Goal: Information Seeking & Learning: Learn about a topic

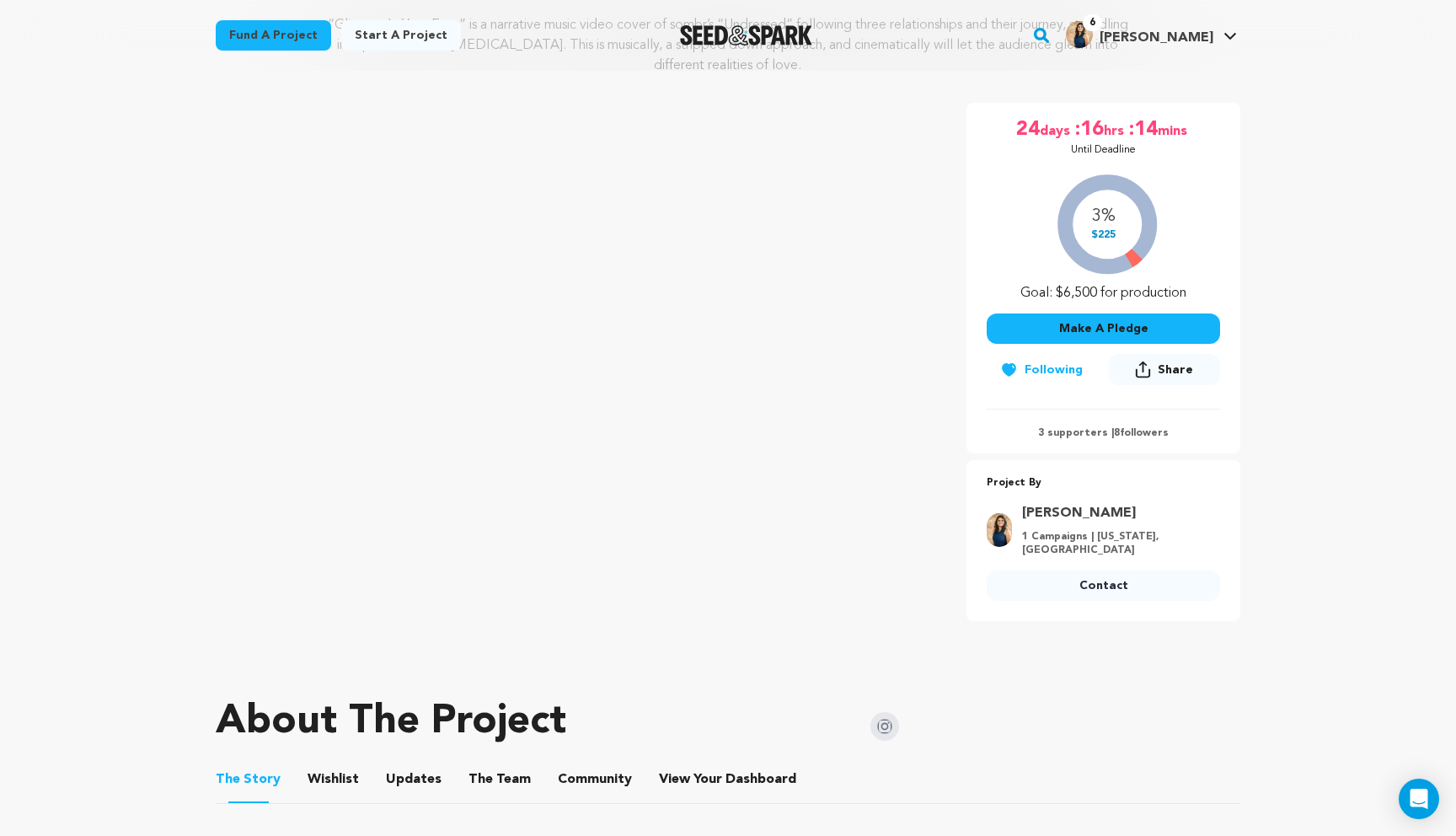
scroll to position [246, 0]
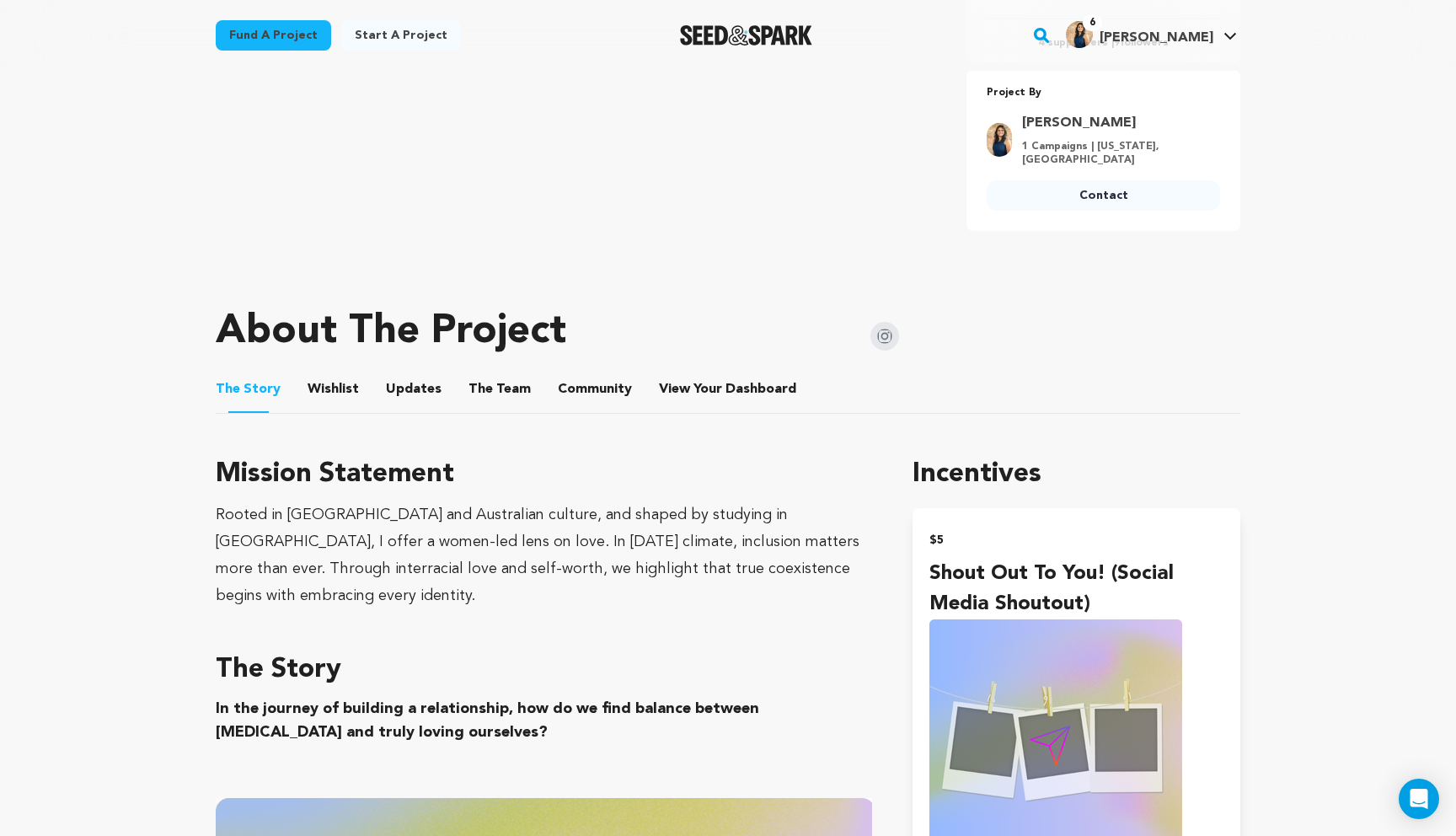
scroll to position [639, 0]
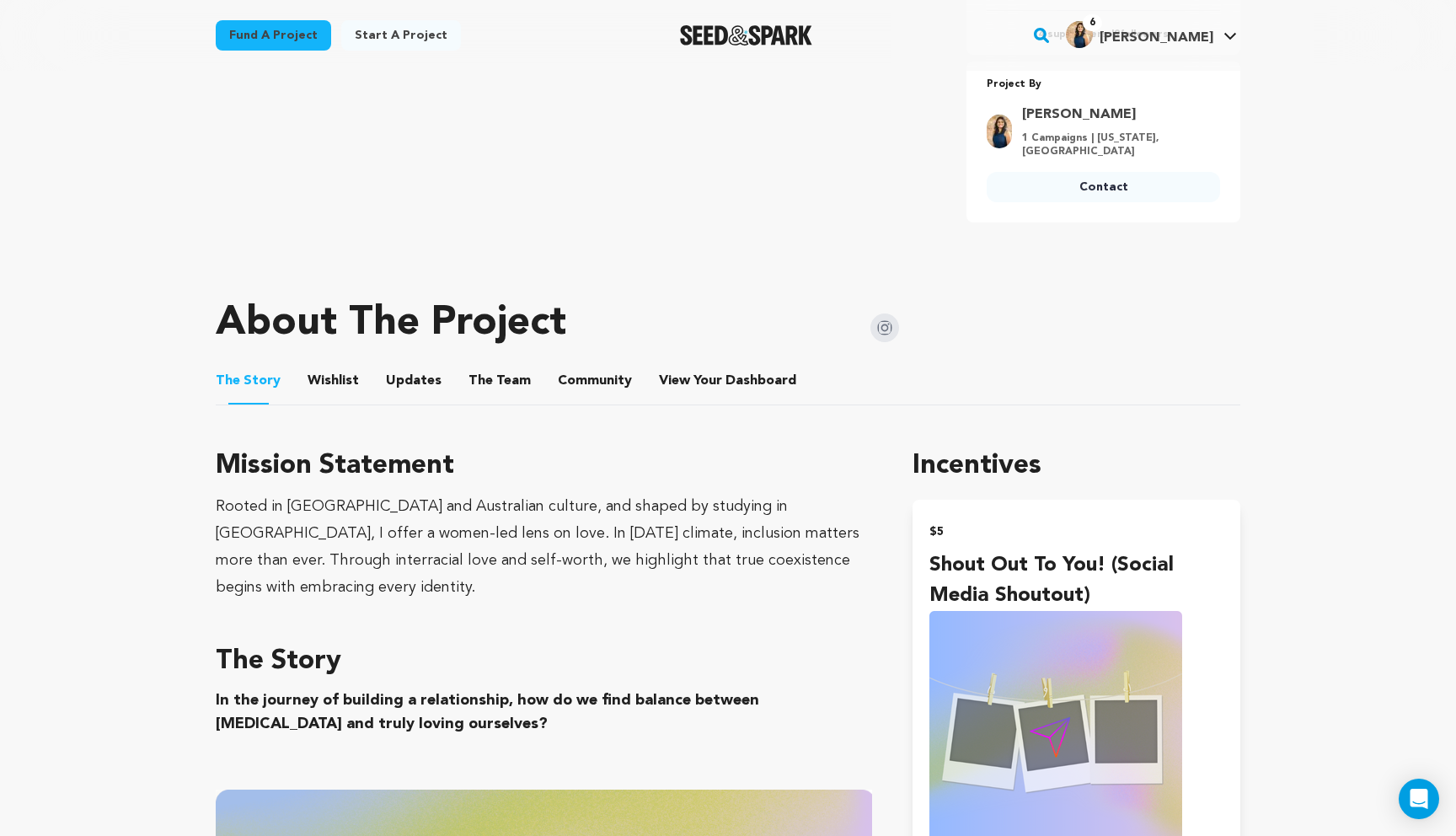
click at [574, 376] on button "Community" at bounding box center [594, 384] width 40 height 40
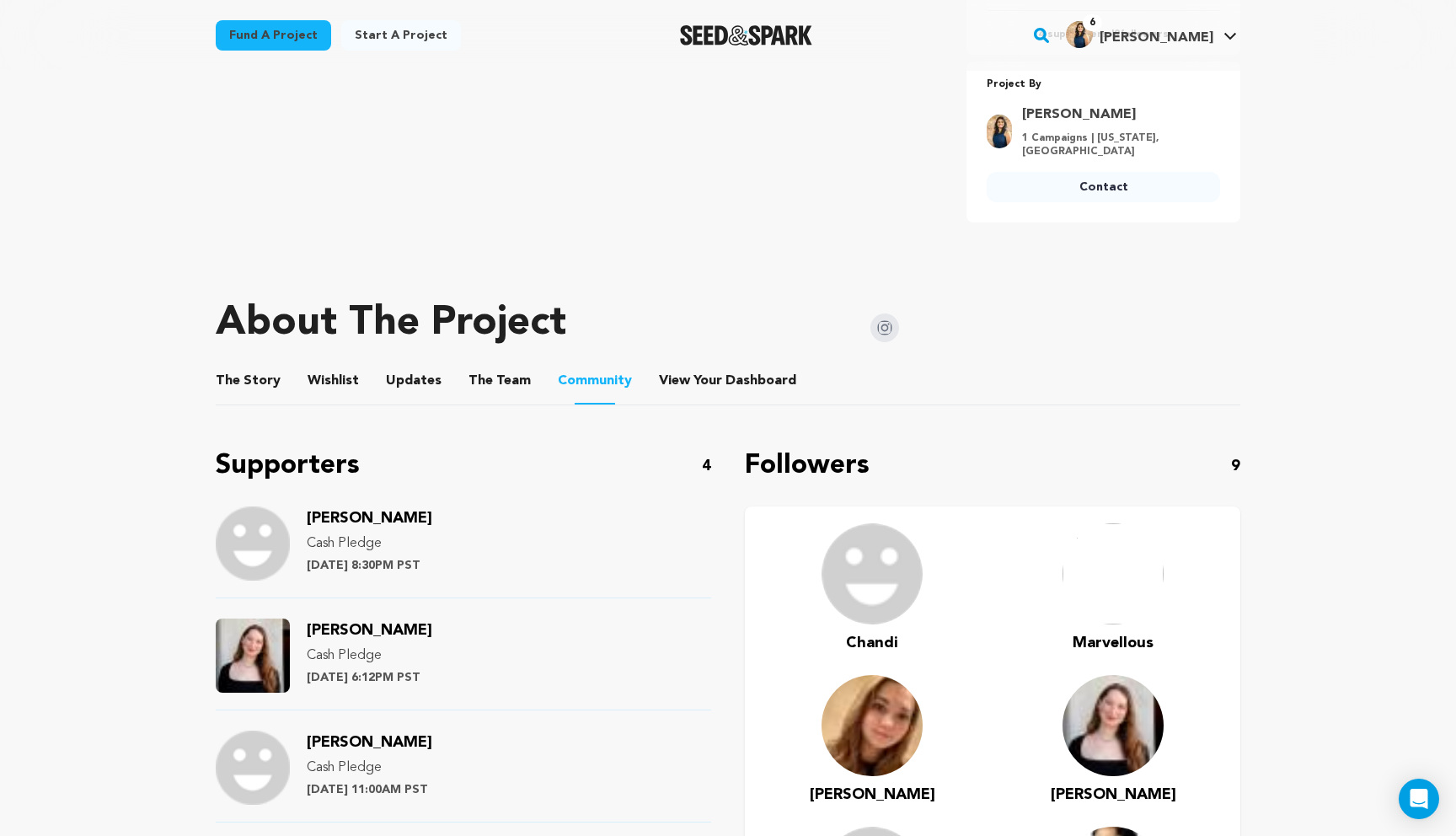
click at [479, 364] on button "The Team" at bounding box center [499, 384] width 40 height 40
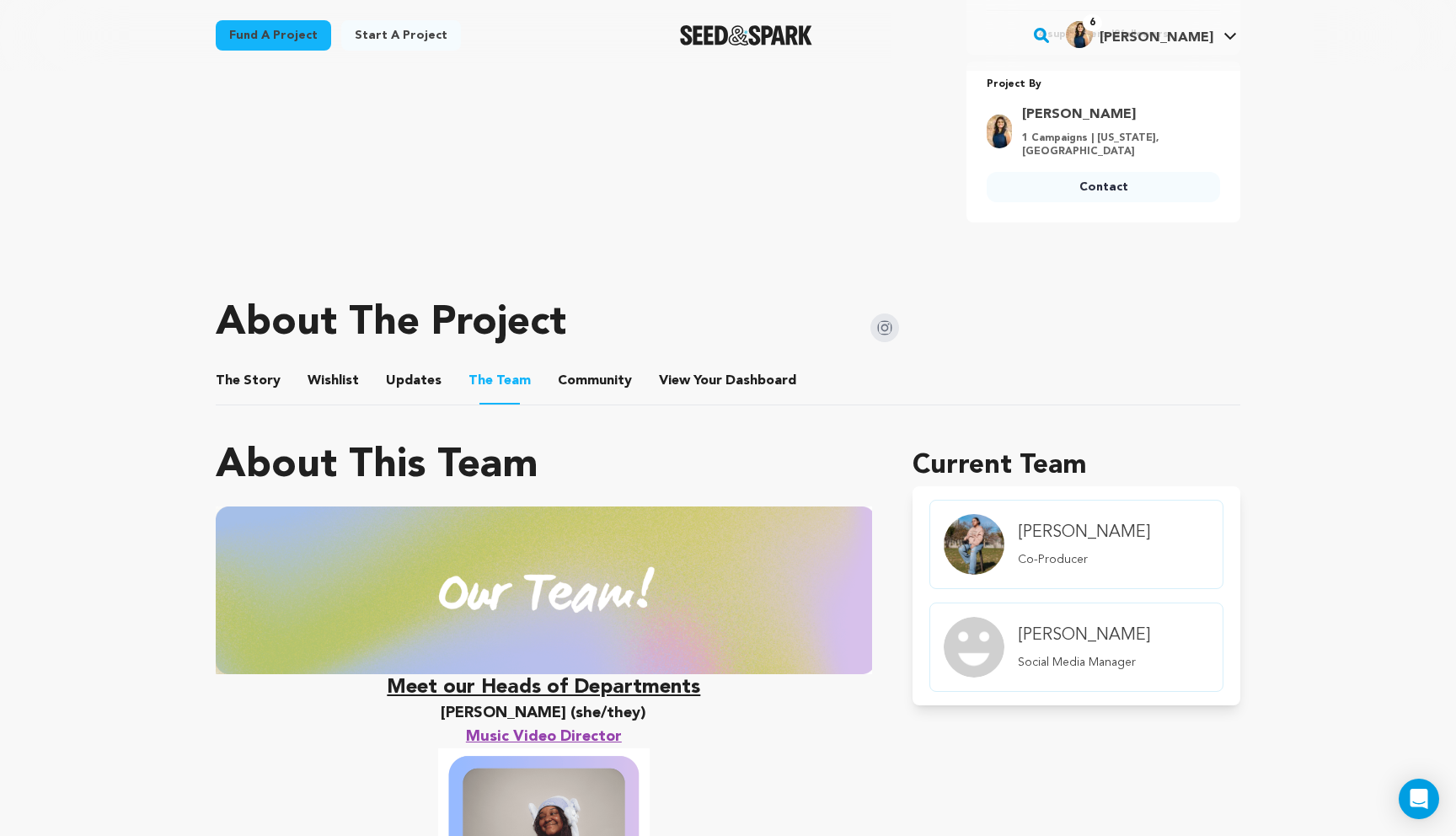
click at [246, 366] on button "The Story" at bounding box center [248, 384] width 40 height 40
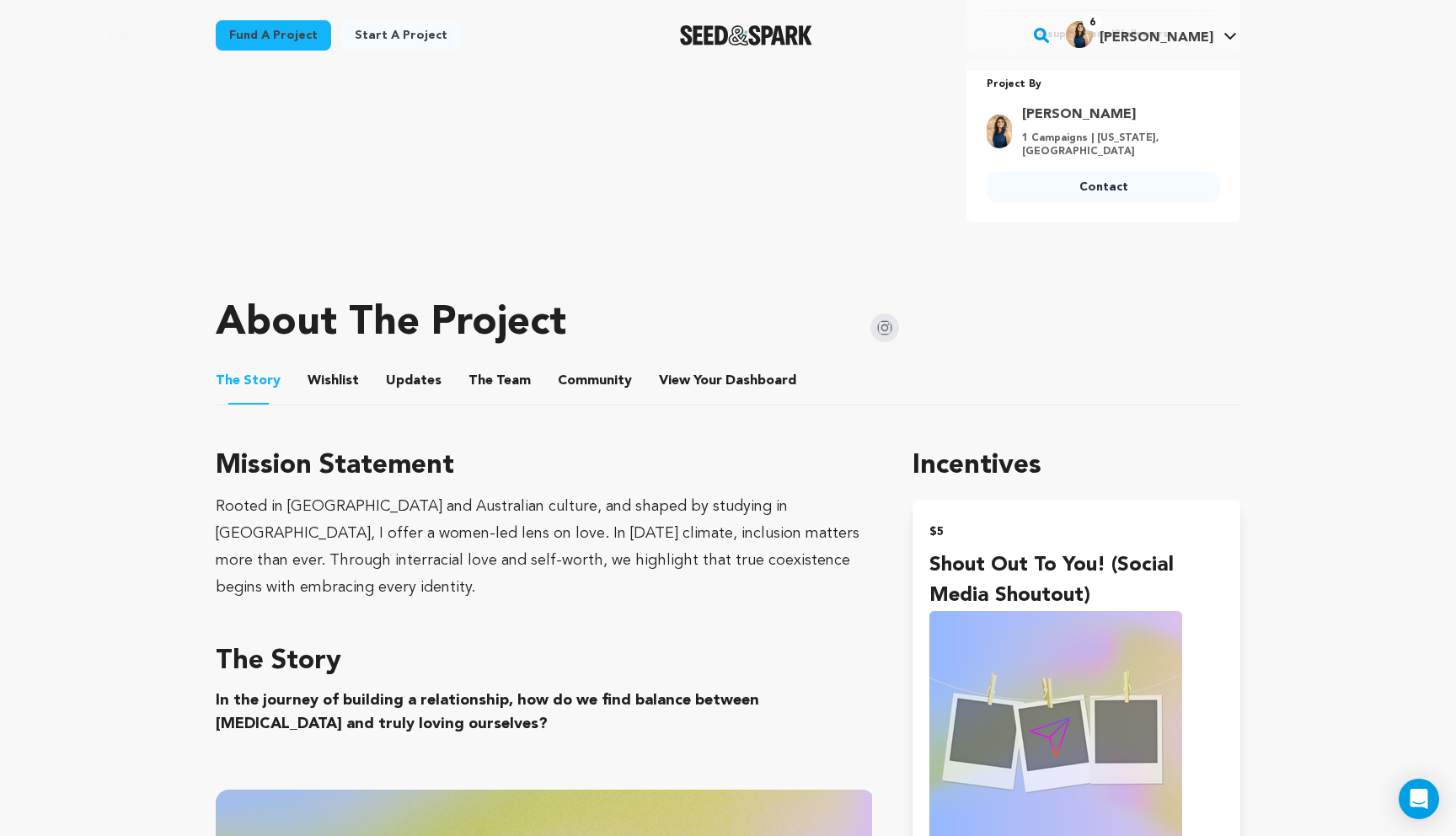
click at [584, 375] on button "Community" at bounding box center [594, 384] width 40 height 40
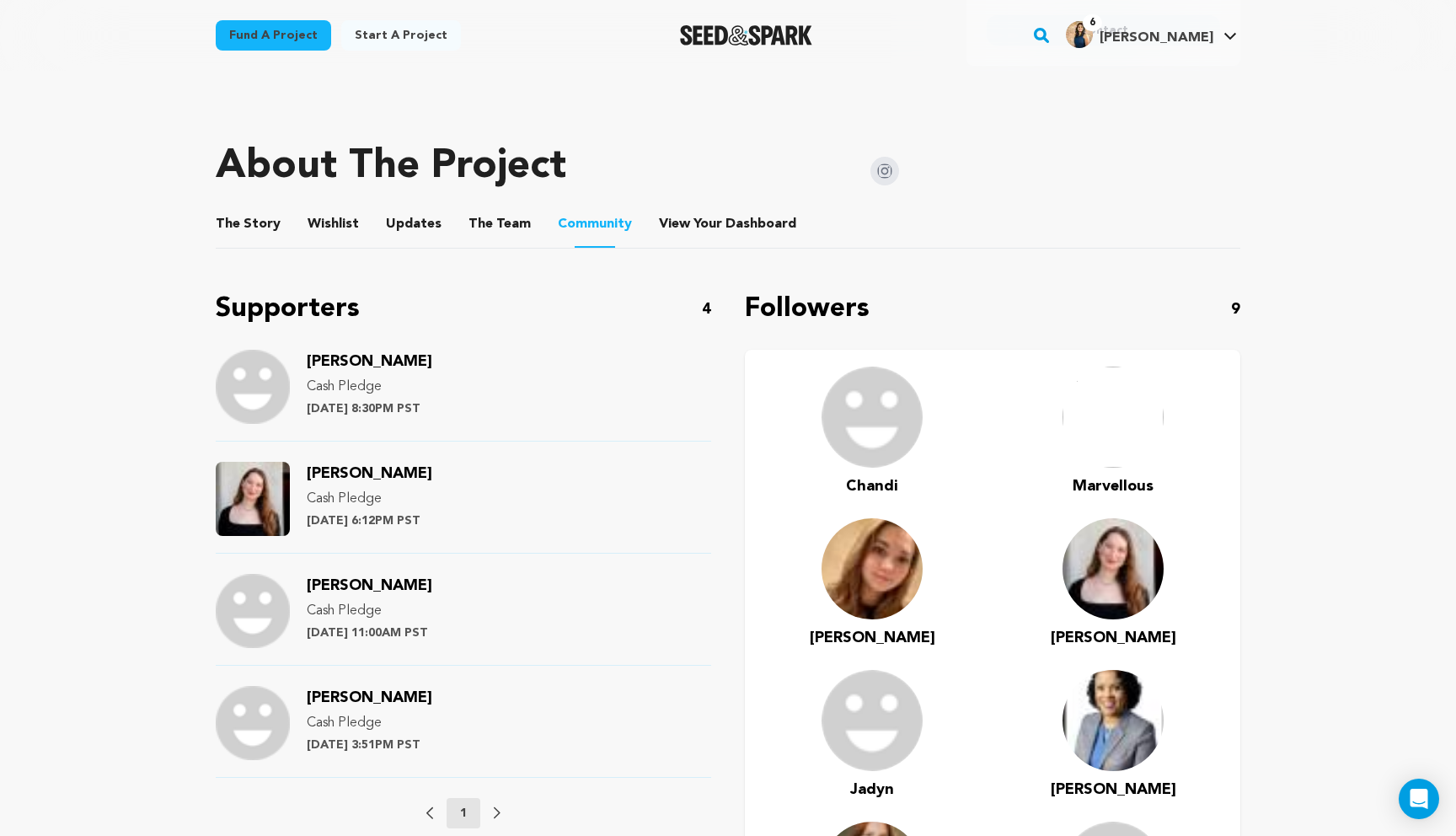
scroll to position [808, 0]
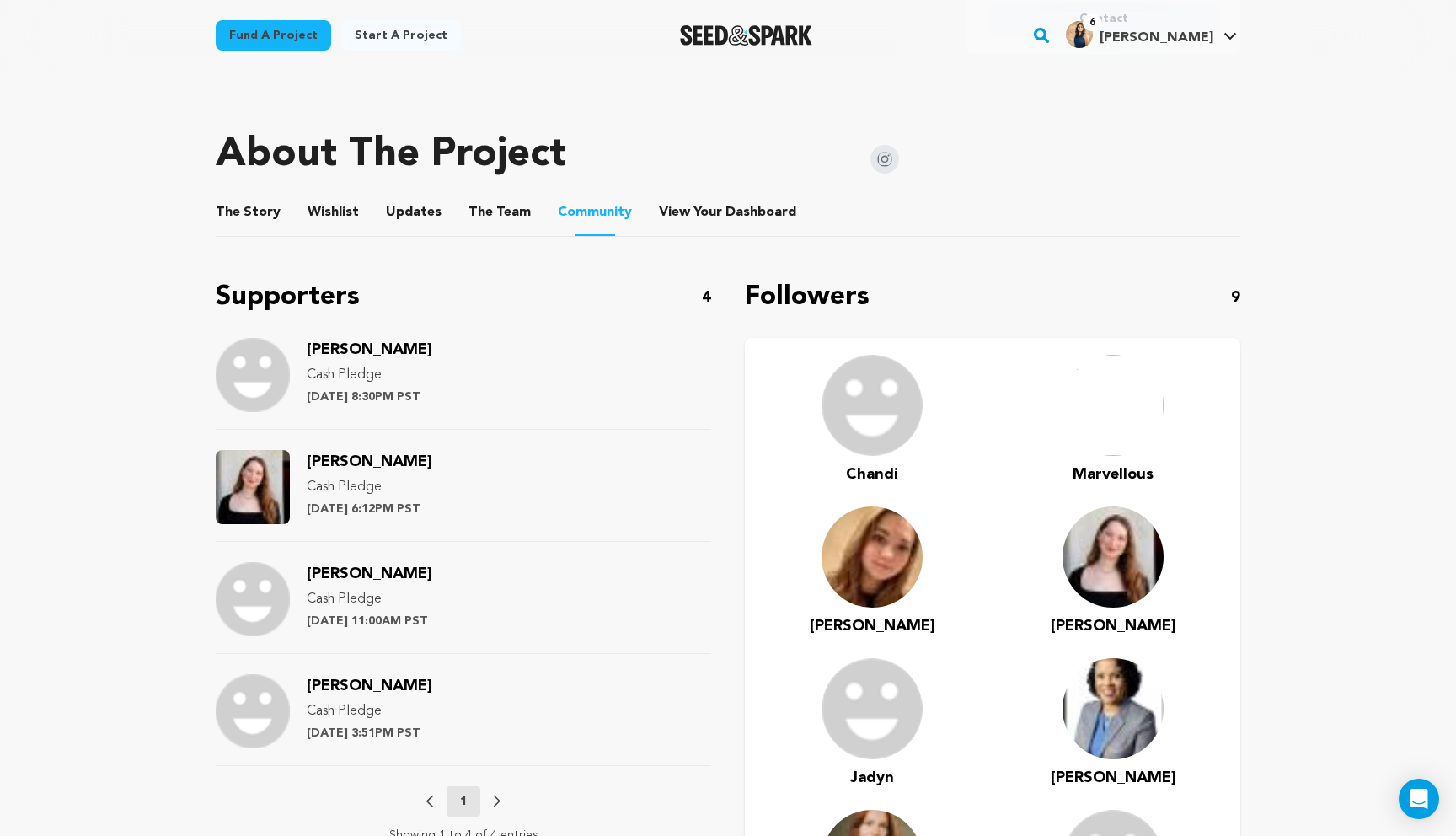
click at [240, 201] on button "The Story" at bounding box center [248, 215] width 40 height 40
